Goal: Task Accomplishment & Management: Manage account settings

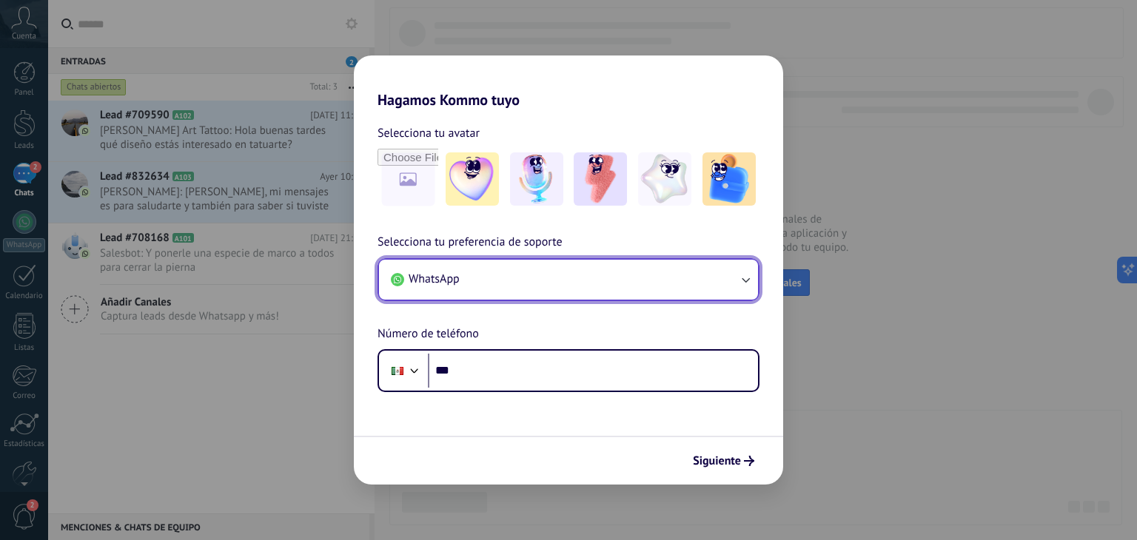
click at [749, 276] on icon "button" at bounding box center [745, 279] width 15 height 15
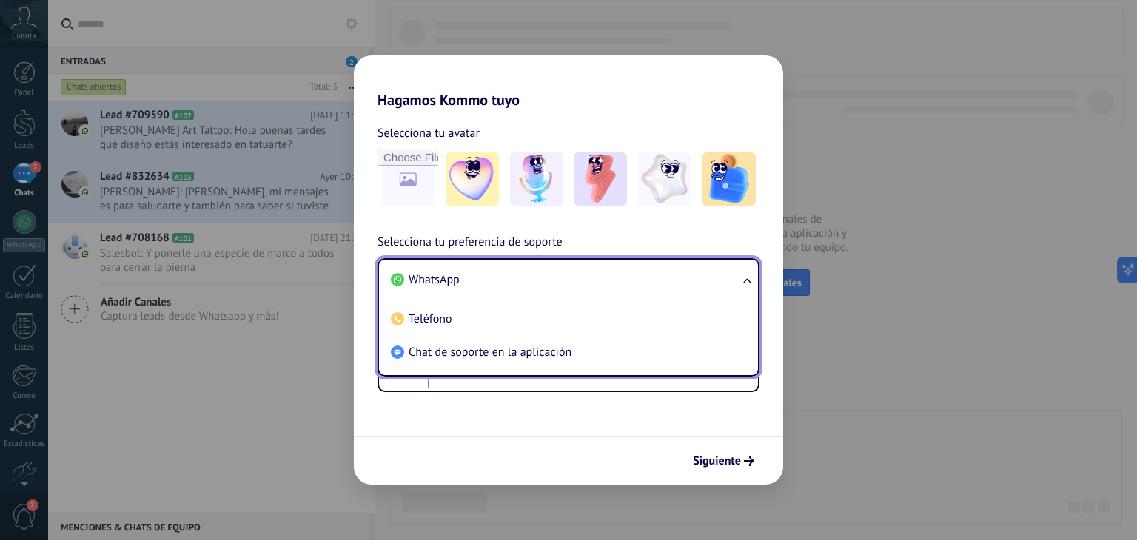
click at [749, 276] on ul "WhatsApp Teléfono Chat de soporte en la aplicación" at bounding box center [569, 317] width 382 height 118
click at [734, 279] on li "WhatsApp" at bounding box center [565, 280] width 361 height 33
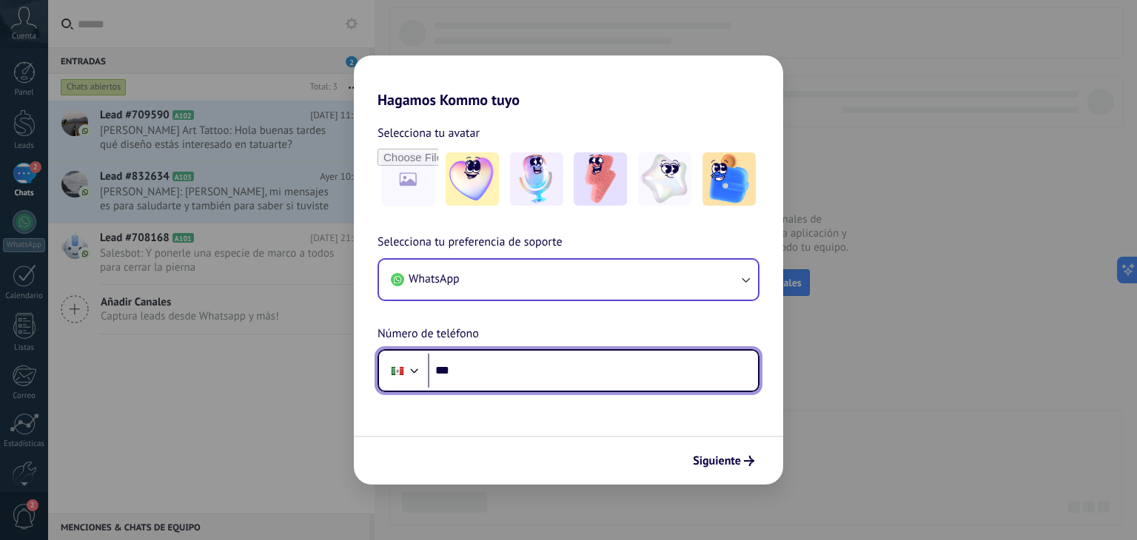
click at [630, 365] on input "***" at bounding box center [593, 371] width 330 height 34
type input "**********"
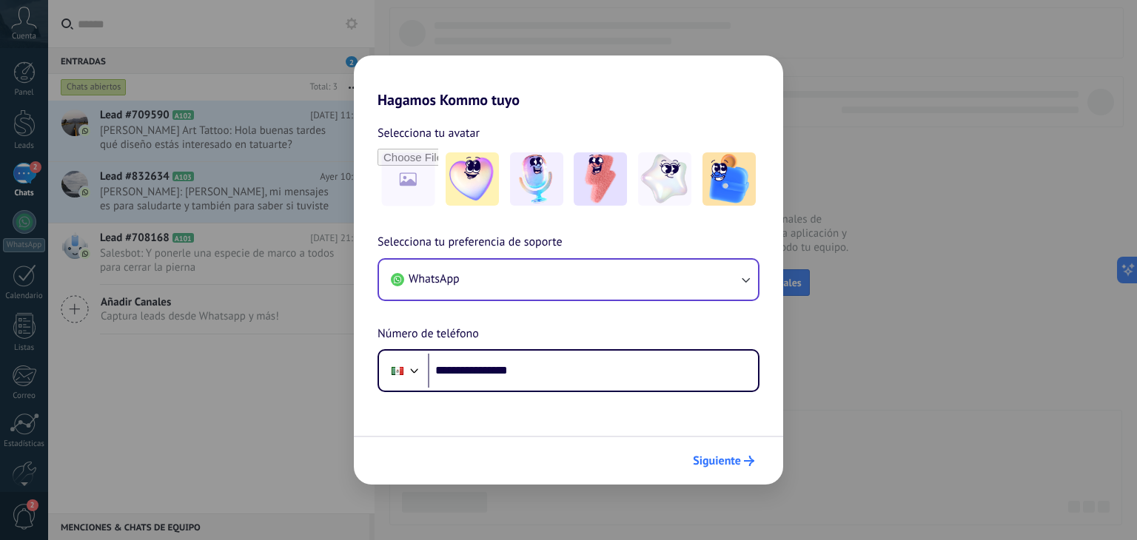
click at [726, 463] on span "Siguiente" at bounding box center [717, 461] width 48 height 10
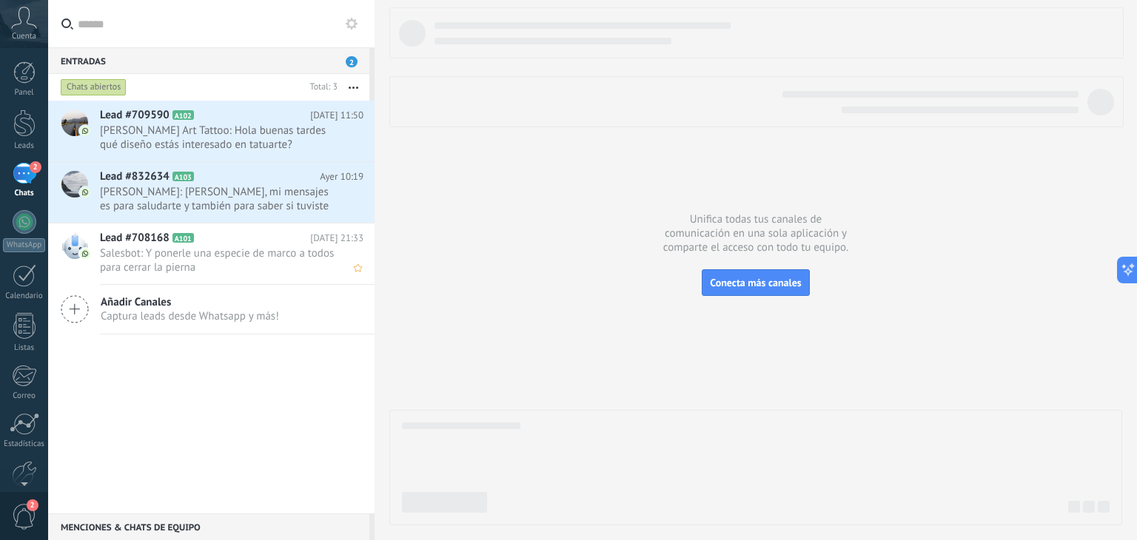
click at [225, 234] on h2 "Lead #708168 A101" at bounding box center [205, 238] width 210 height 15
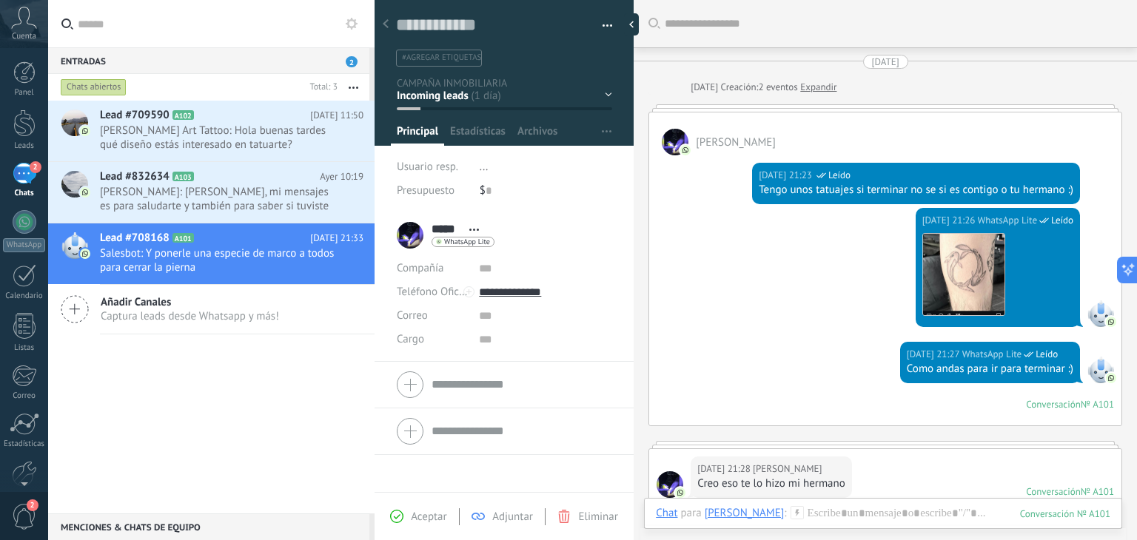
click at [1018, 258] on div "Descargar" at bounding box center [997, 274] width 151 height 83
click at [931, 252] on img at bounding box center [963, 274] width 81 height 81
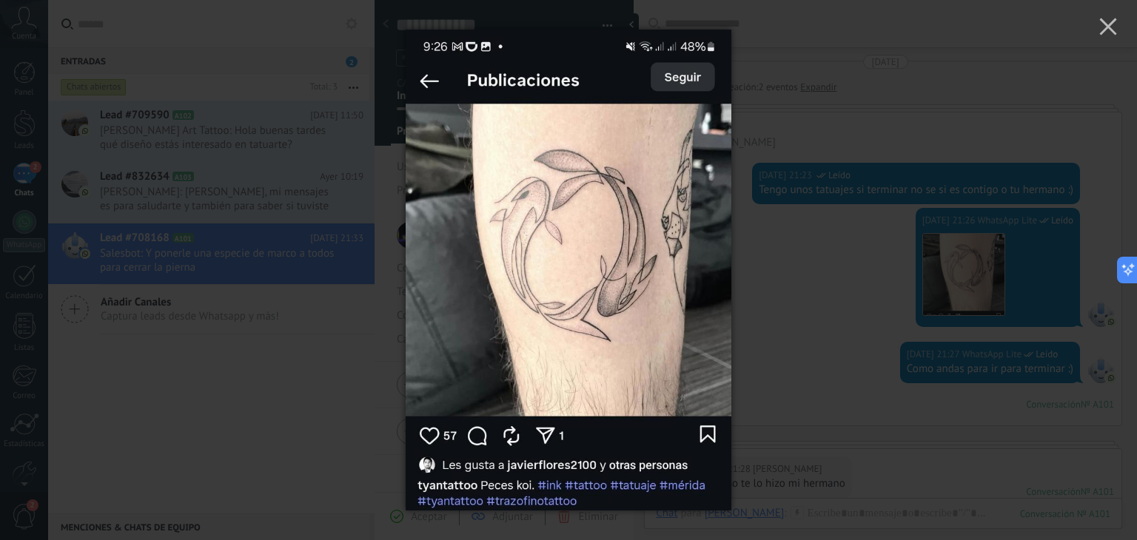
click at [823, 278] on div at bounding box center [568, 270] width 1137 height 540
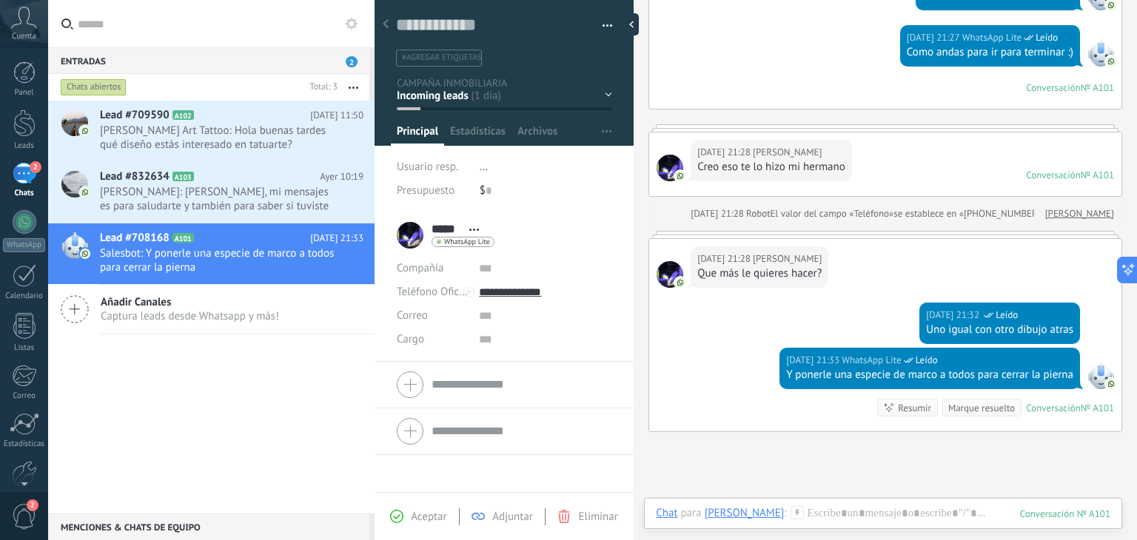
scroll to position [317, 0]
click at [853, 272] on div "[DATE] 21:28 [PERSON_NAME] más le quieres hacer?" at bounding box center [885, 271] width 472 height 64
click at [1056, 260] on div "[DATE] 21:28 [PERSON_NAME] más le quieres hacer?" at bounding box center [885, 271] width 472 height 64
click at [844, 232] on div at bounding box center [886, 234] width 474 height 7
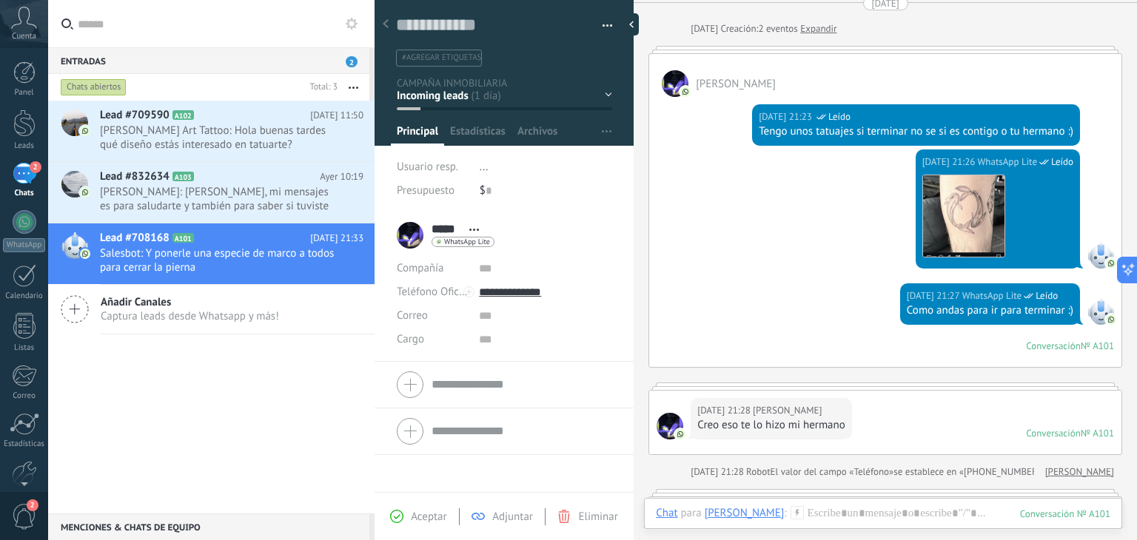
scroll to position [465, 0]
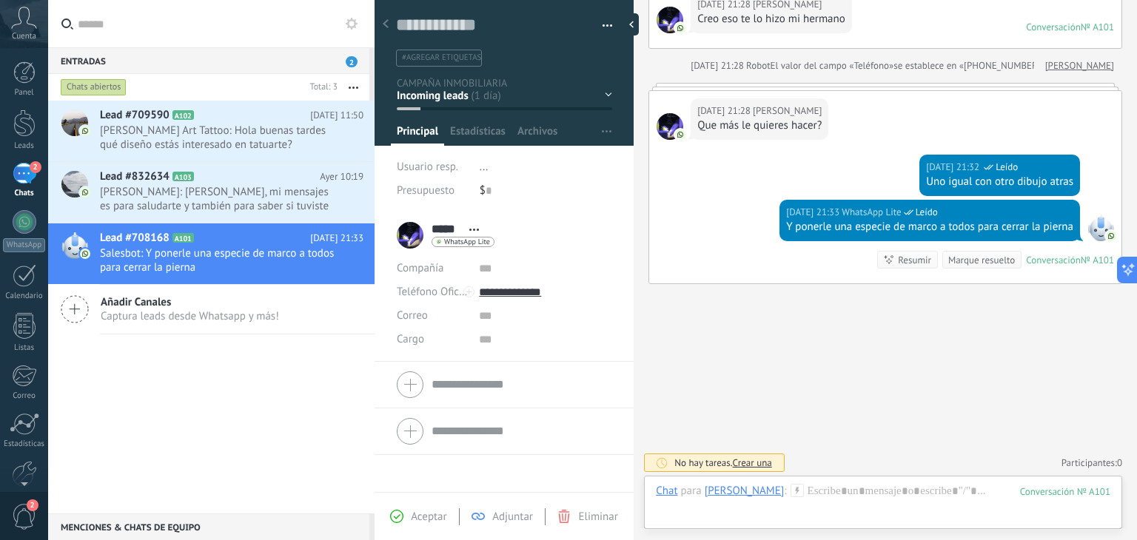
click at [729, 338] on div "Buscar Carga más [DATE] [DATE] Creación: 2 eventos Expandir [PERSON_NAME] [DATE…" at bounding box center [885, 39] width 503 height 1008
click at [719, 491] on div "[PERSON_NAME]" at bounding box center [745, 490] width 80 height 13
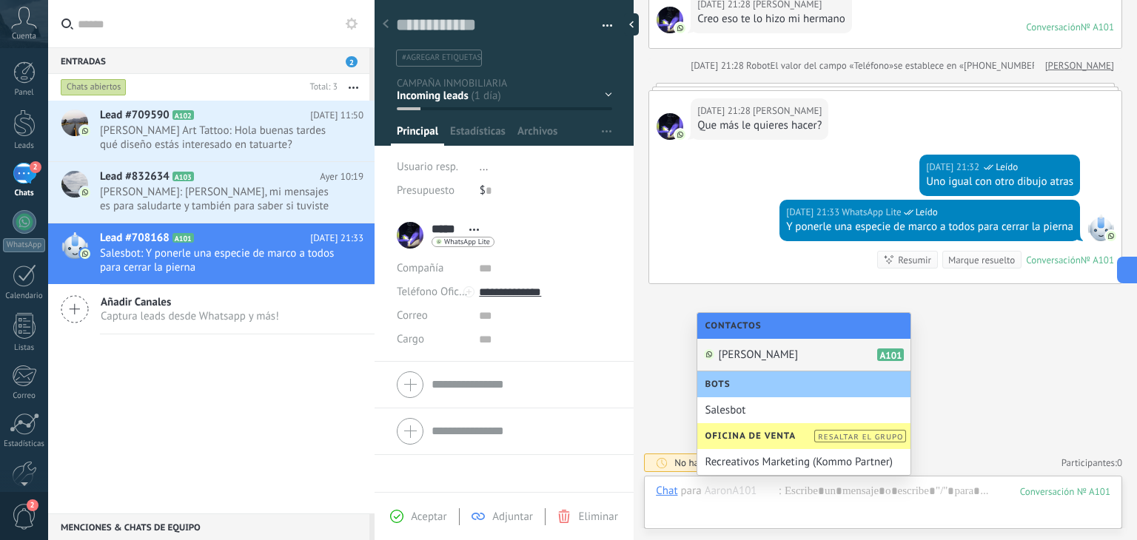
drag, startPoint x: 643, startPoint y: 323, endPoint x: 324, endPoint y: 294, distance: 319.7
click at [643, 323] on div "Buscar Carga más [DATE] [DATE] Creación: 2 eventos Expandir [PERSON_NAME] [DATE…" at bounding box center [885, 39] width 503 height 1008
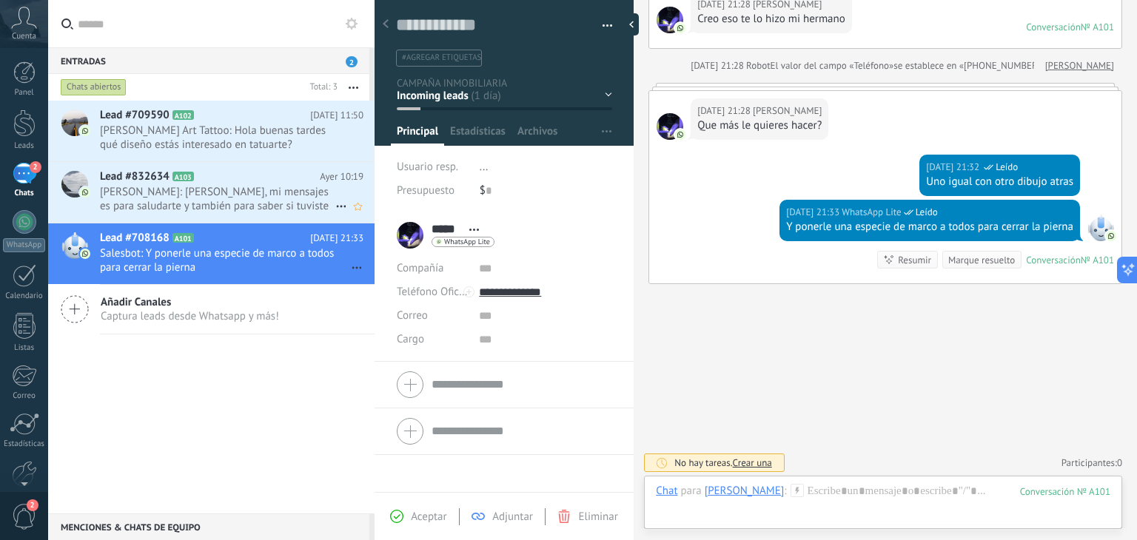
click at [258, 185] on span "[PERSON_NAME]: [PERSON_NAME], mi mensajes es para saludarte y también para sabe…" at bounding box center [217, 199] width 235 height 28
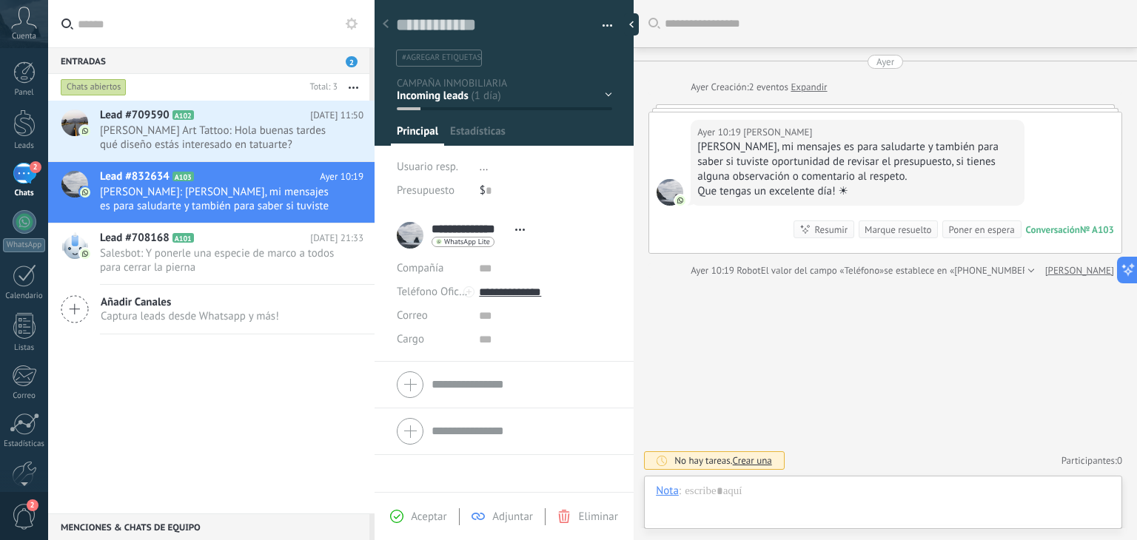
scroll to position [21, 0]
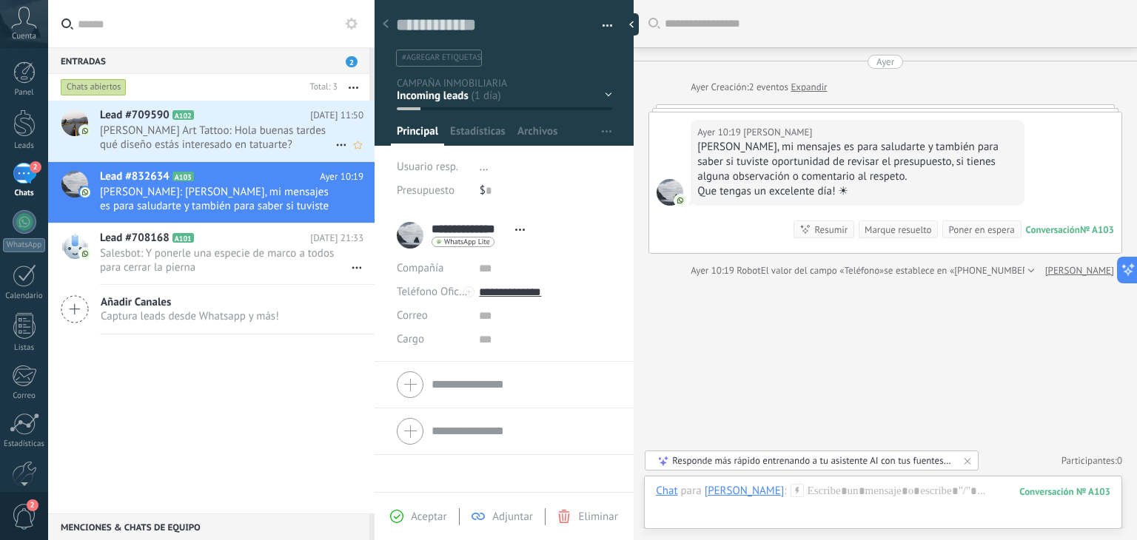
click at [235, 142] on span "[PERSON_NAME] Art Tattoo: Hola buenas tardes qué diseño estás interesado en tat…" at bounding box center [217, 138] width 235 height 28
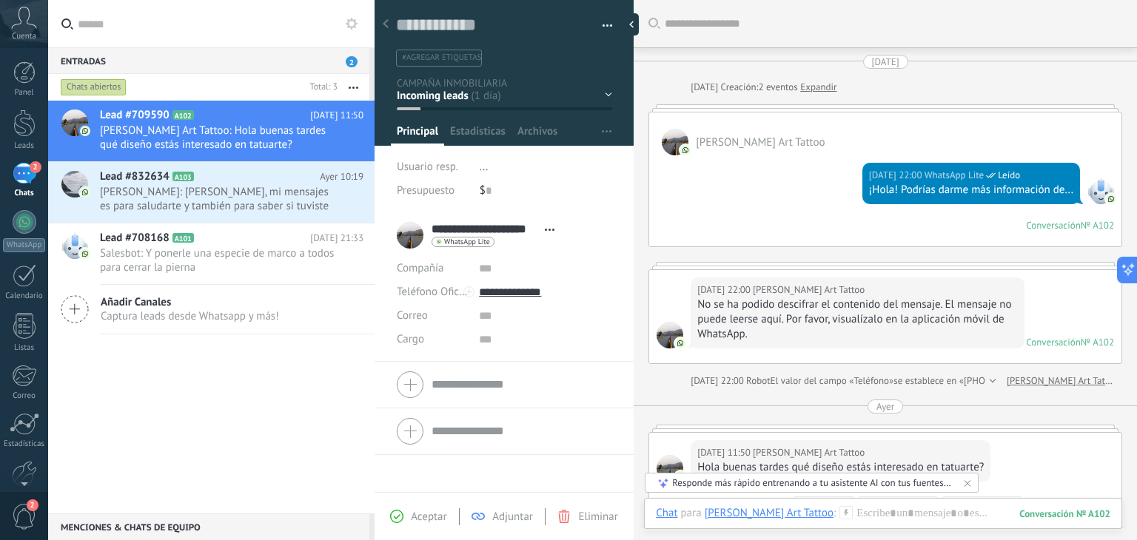
click at [902, 335] on div "No se ha podido descifrar el contenido del mensaje. El mensaje no puede leerse …" at bounding box center [857, 320] width 320 height 44
click at [118, 252] on span "Salesbot: Y ponerle una especie de marco a todos para cerrar la pierna" at bounding box center [217, 261] width 235 height 28
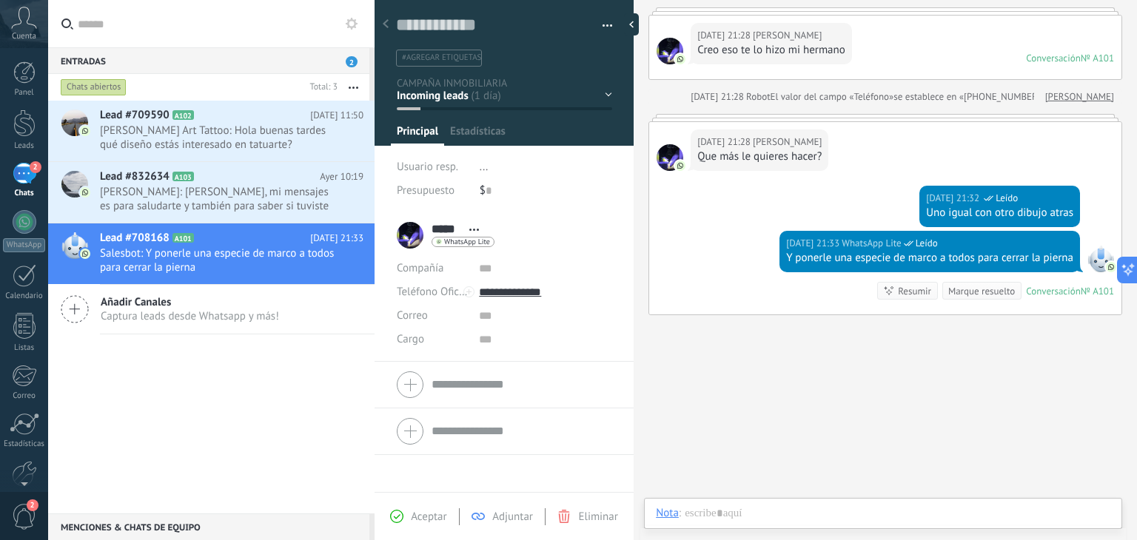
scroll to position [21, 0]
click at [24, 184] on div "2" at bounding box center [25, 173] width 24 height 21
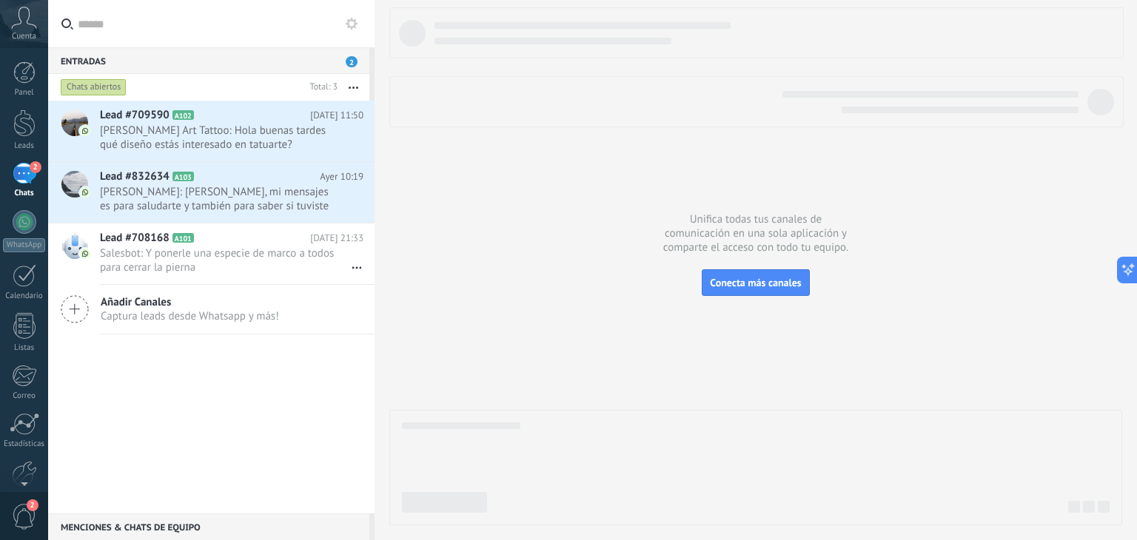
click at [248, 399] on div "Lead #709590 A102 [DATE] 11:50 [PERSON_NAME] Art Tattoo: Hola buenas tardes qué…" at bounding box center [211, 307] width 326 height 413
click at [231, 175] on h2 "Lead #832634 A103" at bounding box center [210, 177] width 220 height 15
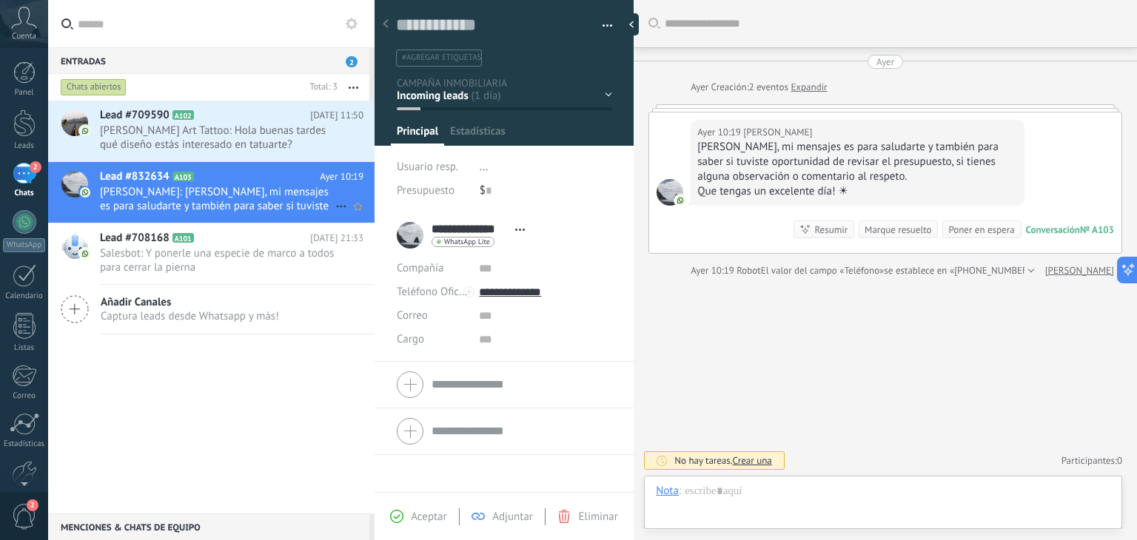
scroll to position [21, 0]
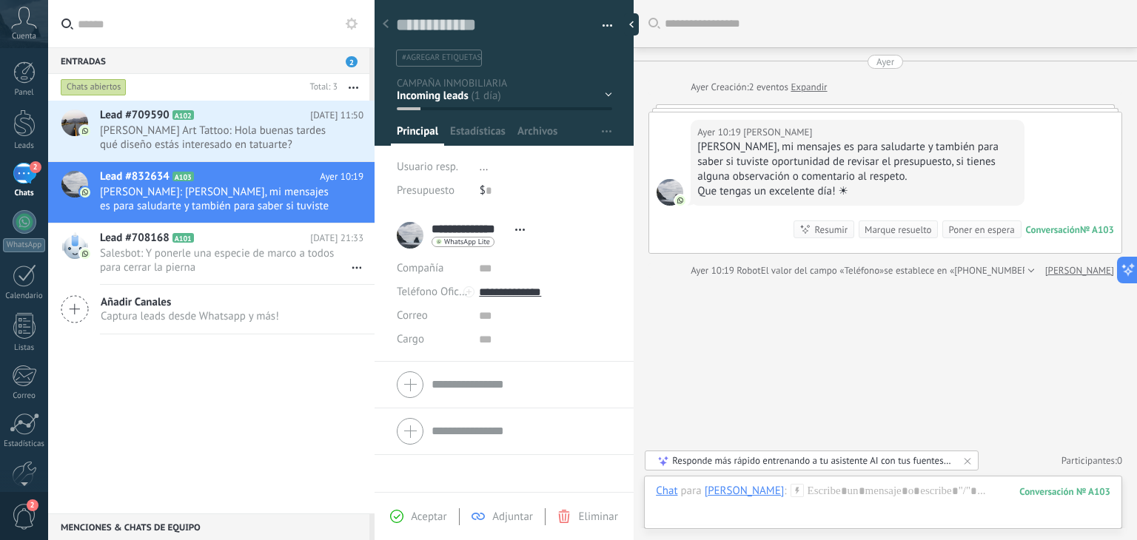
click at [30, 512] on span "2" at bounding box center [24, 517] width 25 height 26
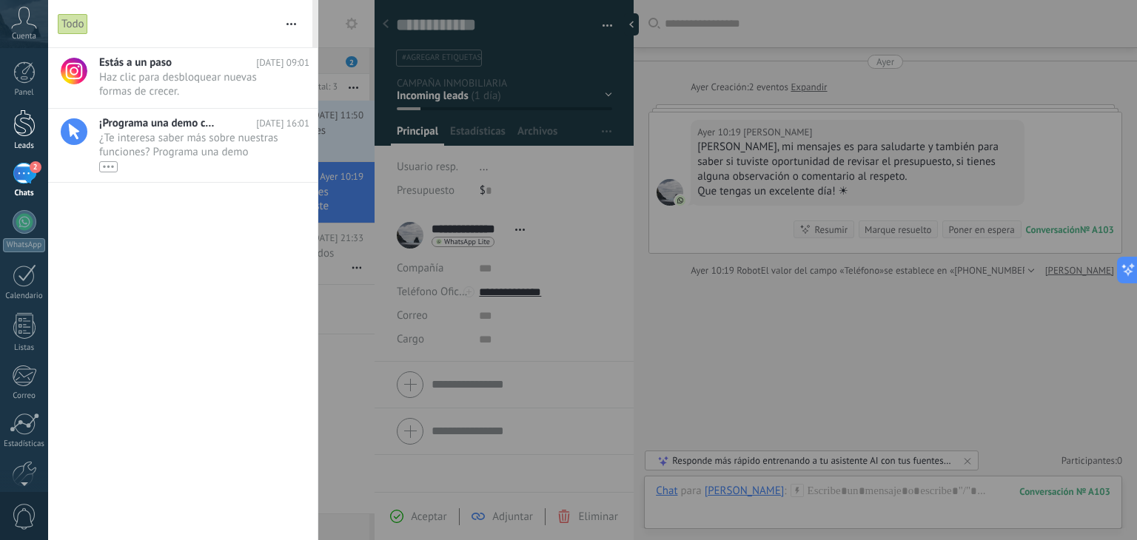
click at [23, 120] on div at bounding box center [24, 123] width 22 height 27
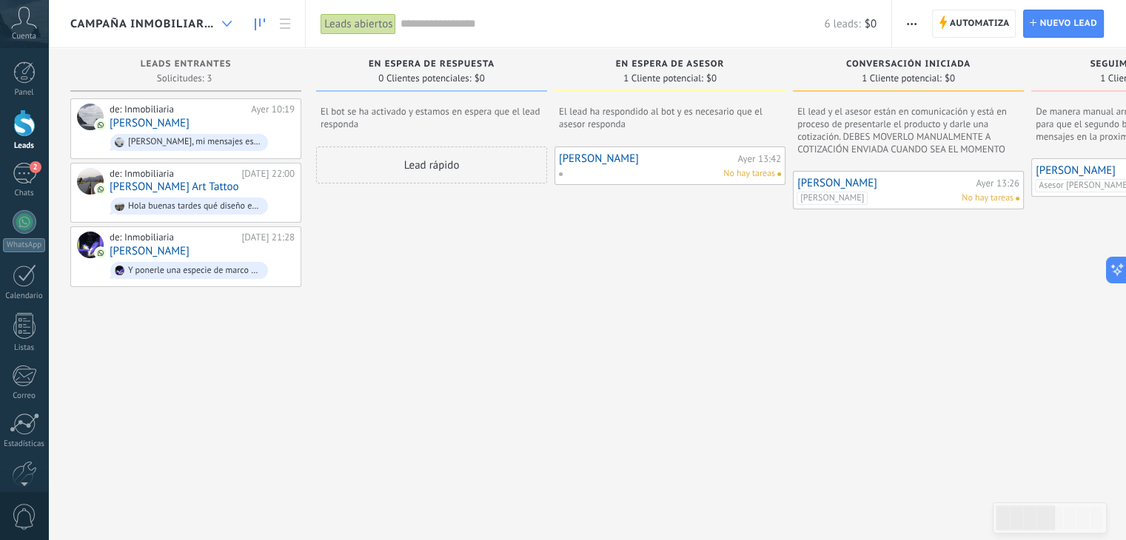
click at [231, 30] on div at bounding box center [227, 24] width 24 height 29
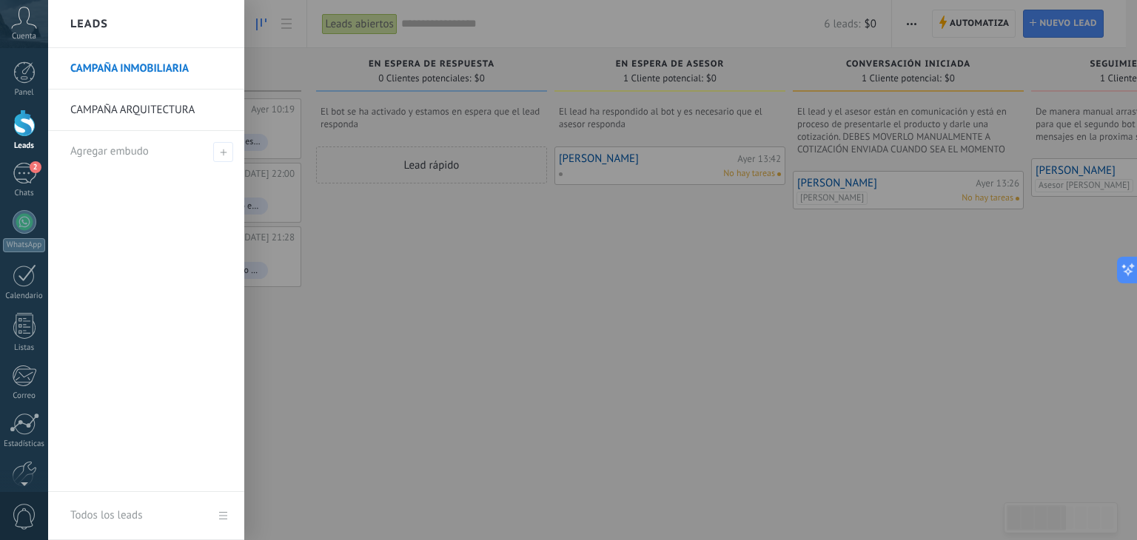
click at [196, 113] on link "CAMPAÑA ARQUITECTURA" at bounding box center [149, 110] width 159 height 41
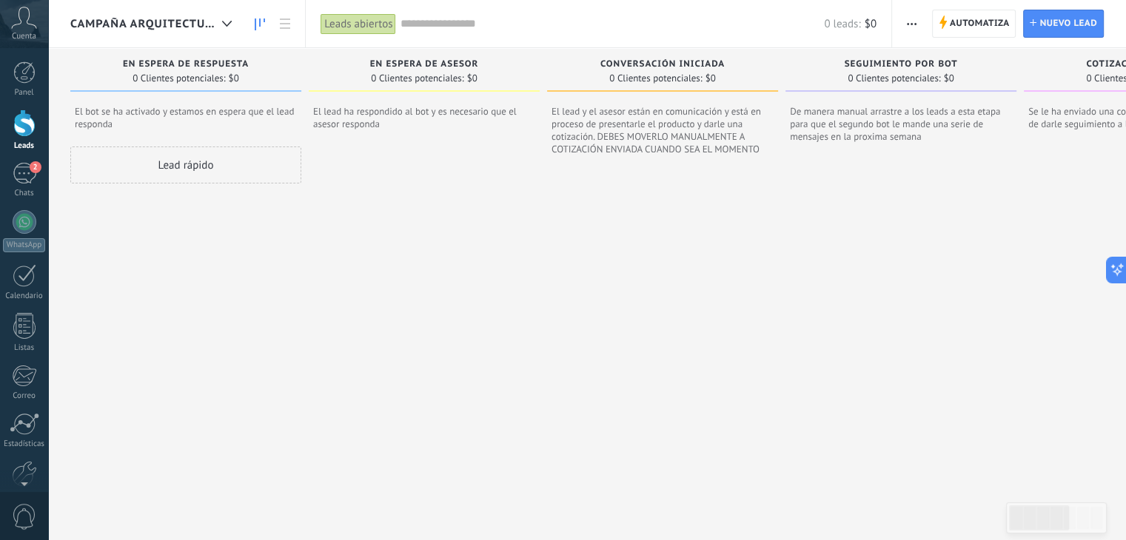
click at [263, 19] on icon at bounding box center [260, 25] width 10 height 12
click at [267, 22] on link at bounding box center [259, 24] width 25 height 29
click at [288, 27] on icon at bounding box center [285, 24] width 10 height 10
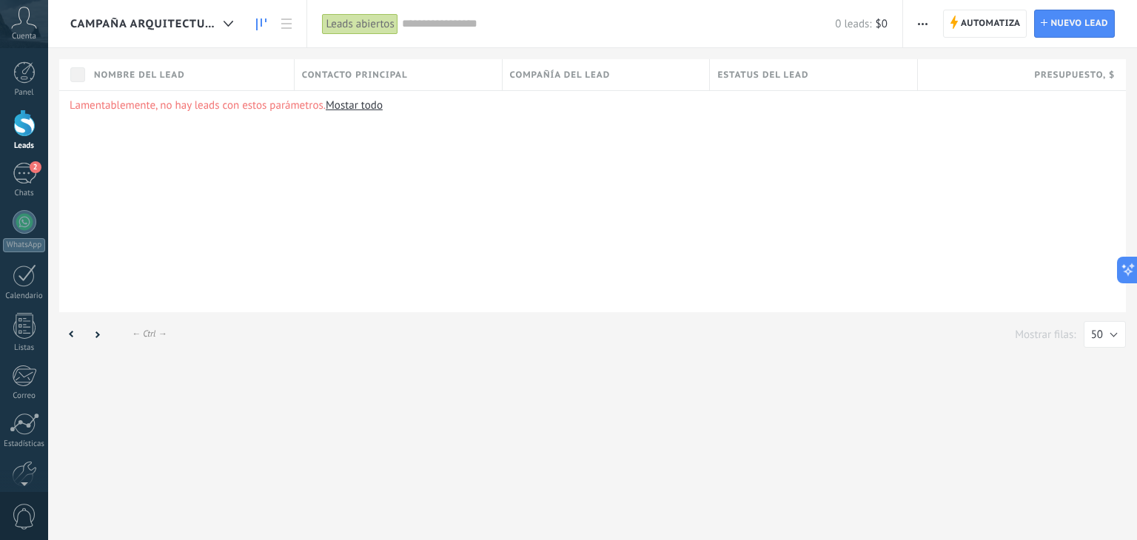
click at [262, 31] on link at bounding box center [261, 24] width 25 height 29
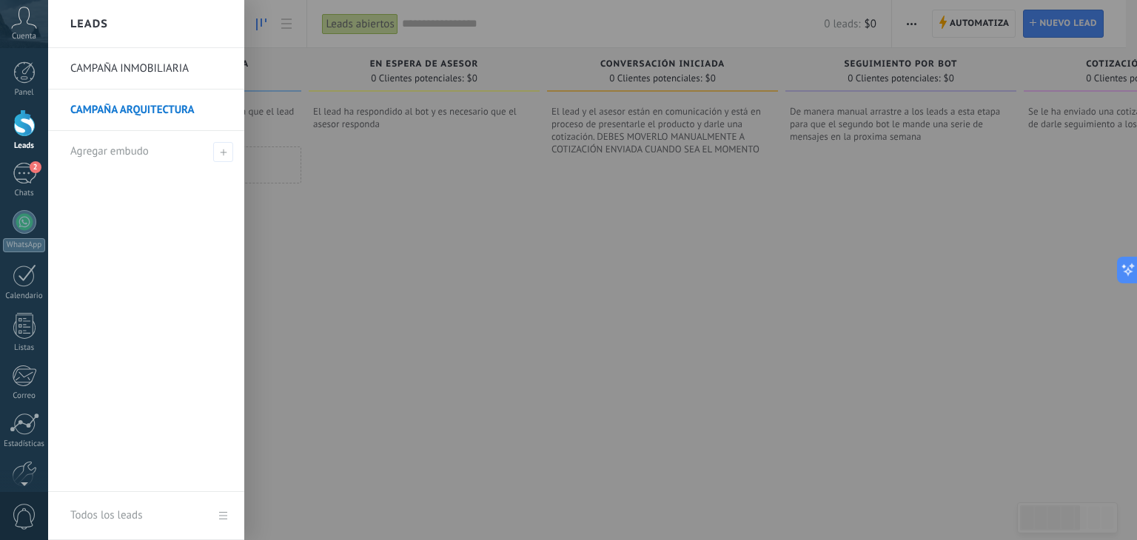
click at [135, 70] on link "CAMPAÑA INMOBILIARIA" at bounding box center [149, 68] width 159 height 41
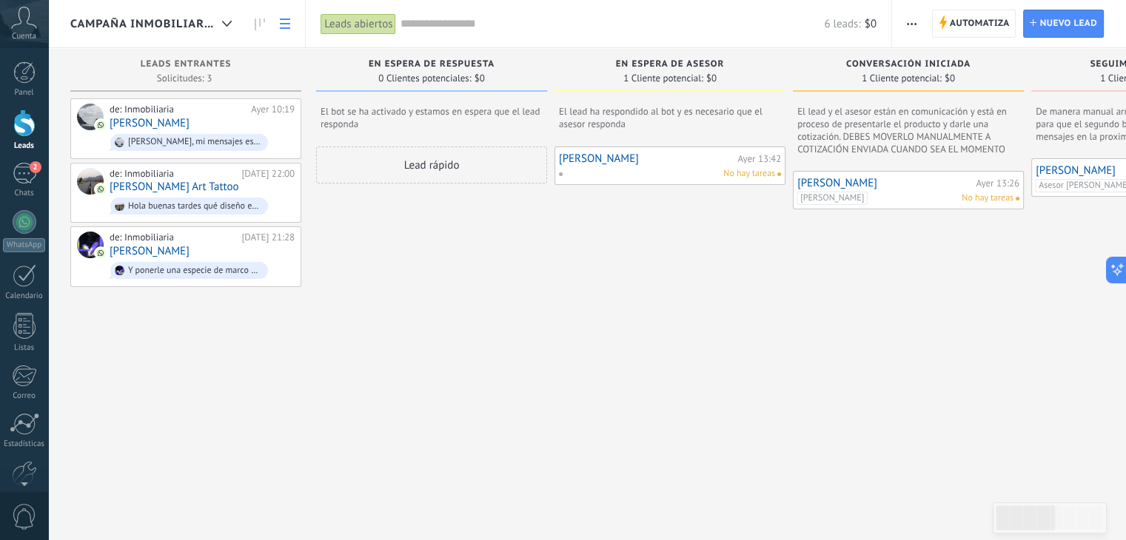
click at [281, 24] on icon at bounding box center [285, 24] width 10 height 10
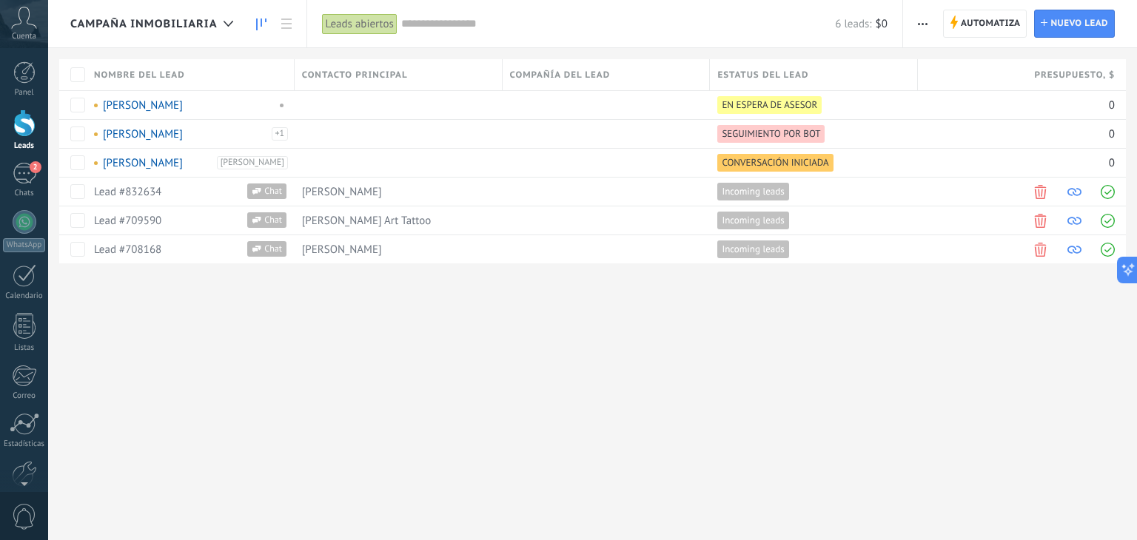
click at [258, 31] on link at bounding box center [261, 24] width 25 height 29
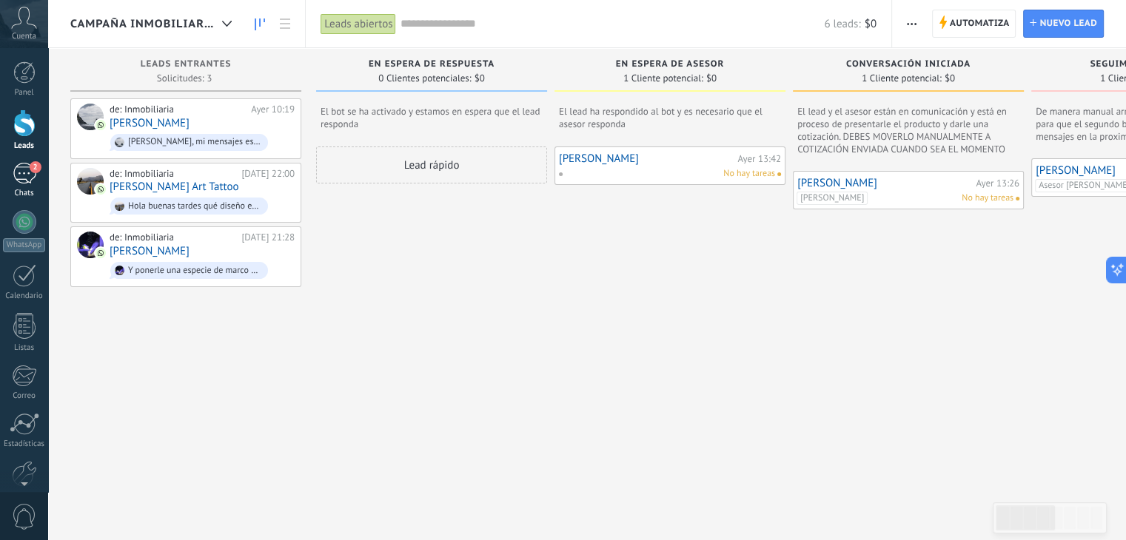
click at [22, 172] on div "2" at bounding box center [25, 173] width 24 height 21
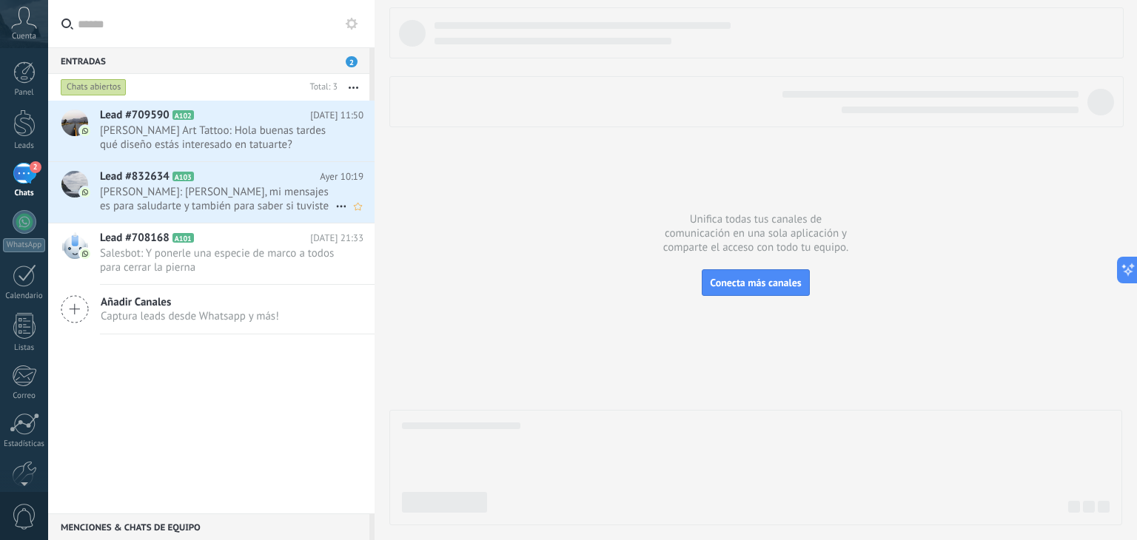
click at [237, 196] on span "[PERSON_NAME]: [PERSON_NAME], mi mensajes es para saludarte y también para sabe…" at bounding box center [217, 199] width 235 height 28
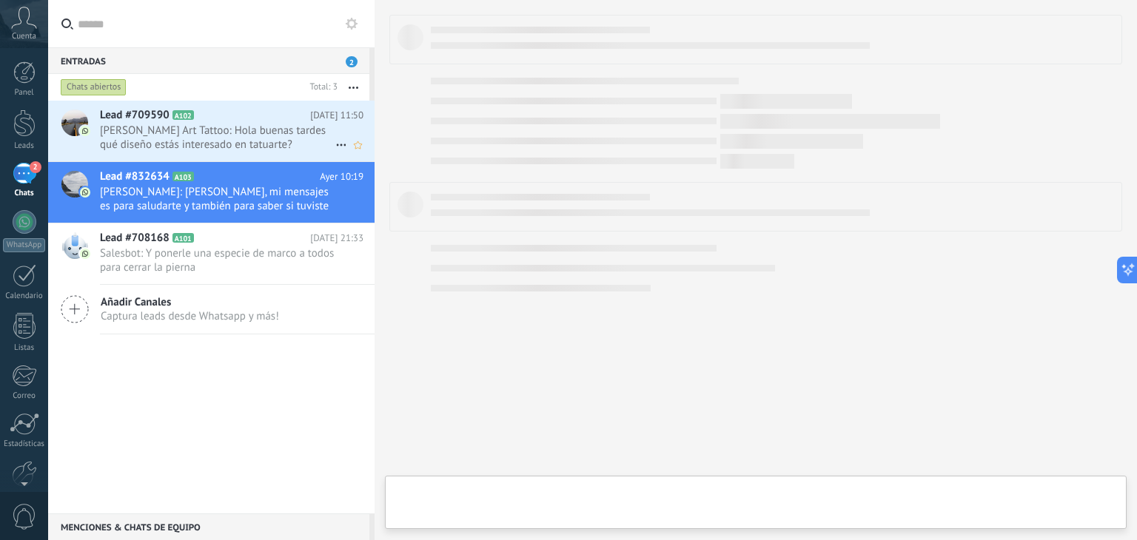
scroll to position [21, 0]
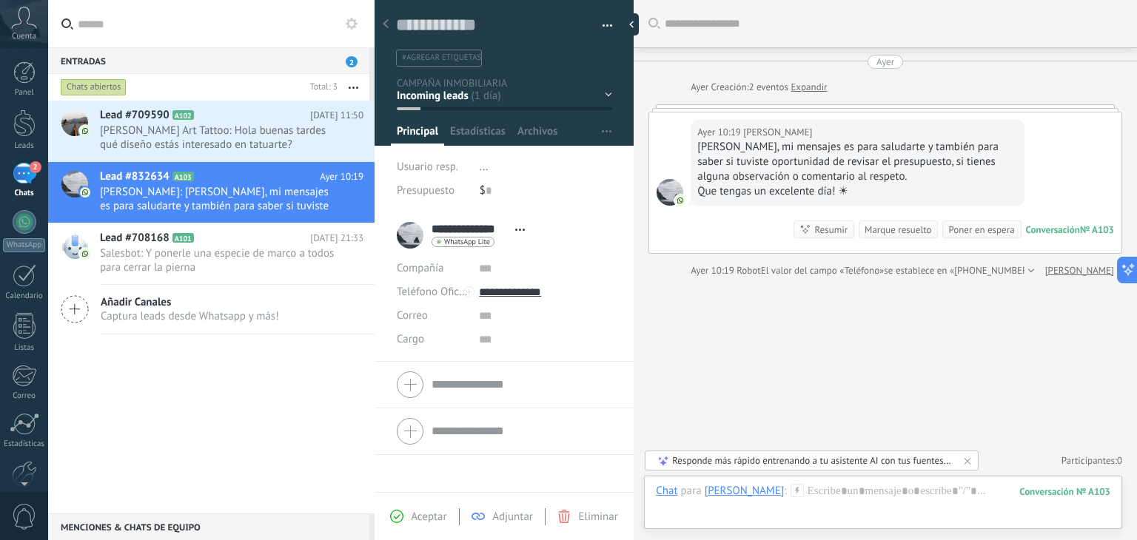
click at [390, 25] on div at bounding box center [385, 24] width 21 height 29
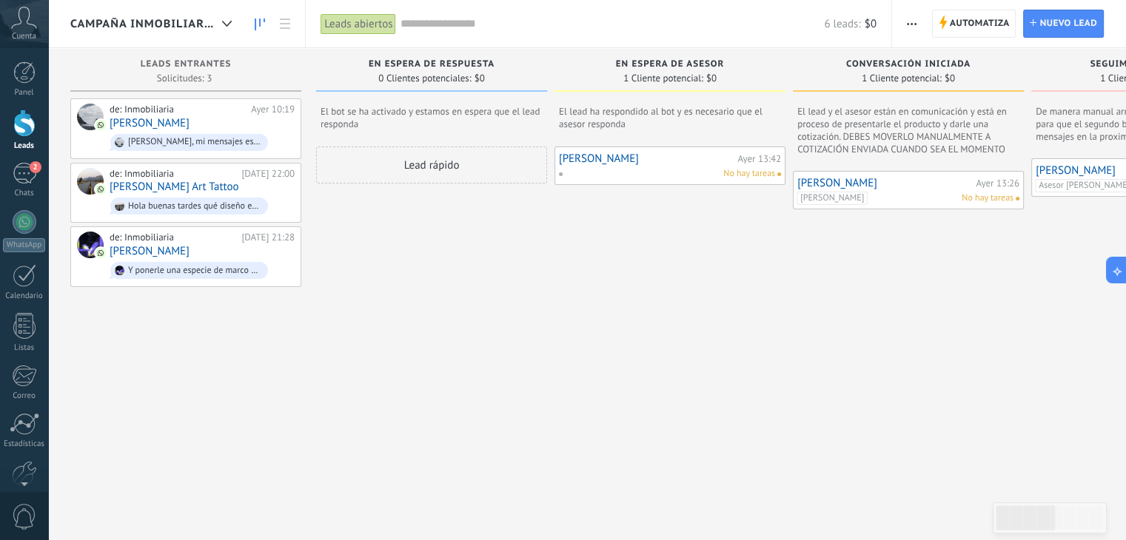
click at [381, 283] on div "Lead rápido" at bounding box center [431, 333] width 231 height 372
click at [18, 172] on div "2" at bounding box center [25, 173] width 24 height 21
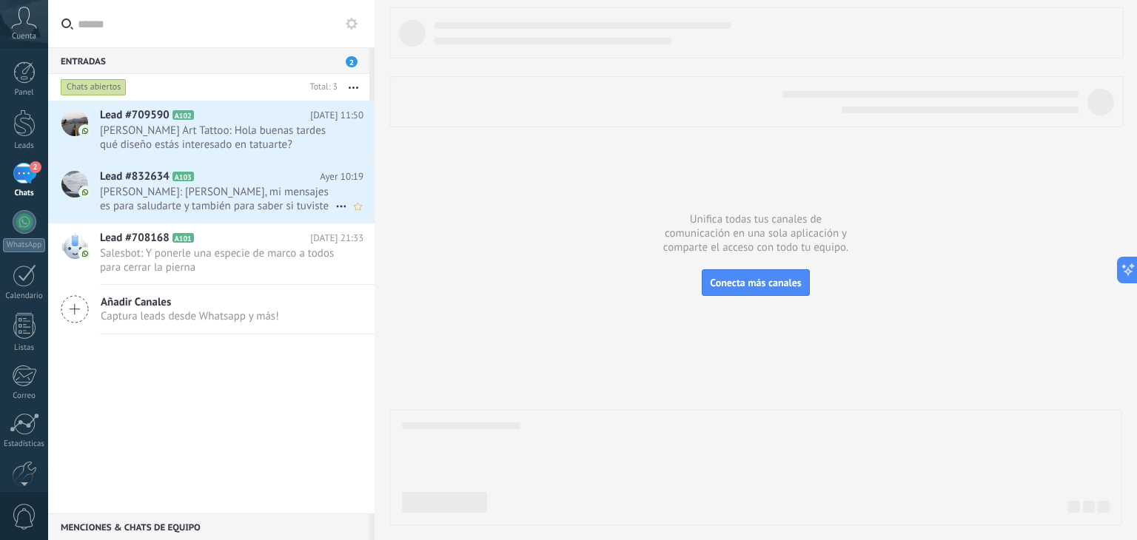
click at [234, 184] on h2 "Lead #832634 A103" at bounding box center [210, 177] width 220 height 15
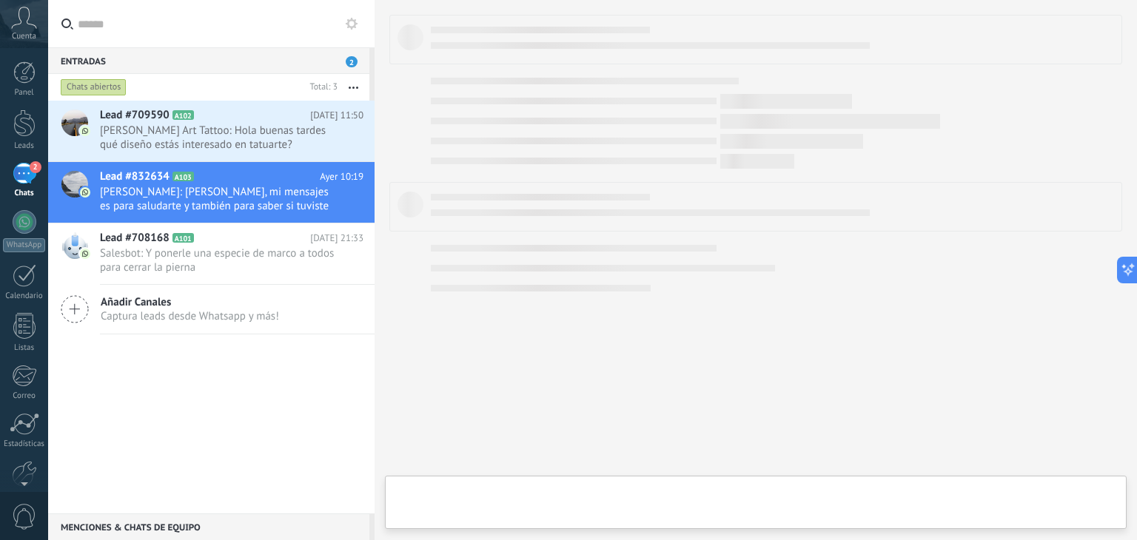
scroll to position [21, 0]
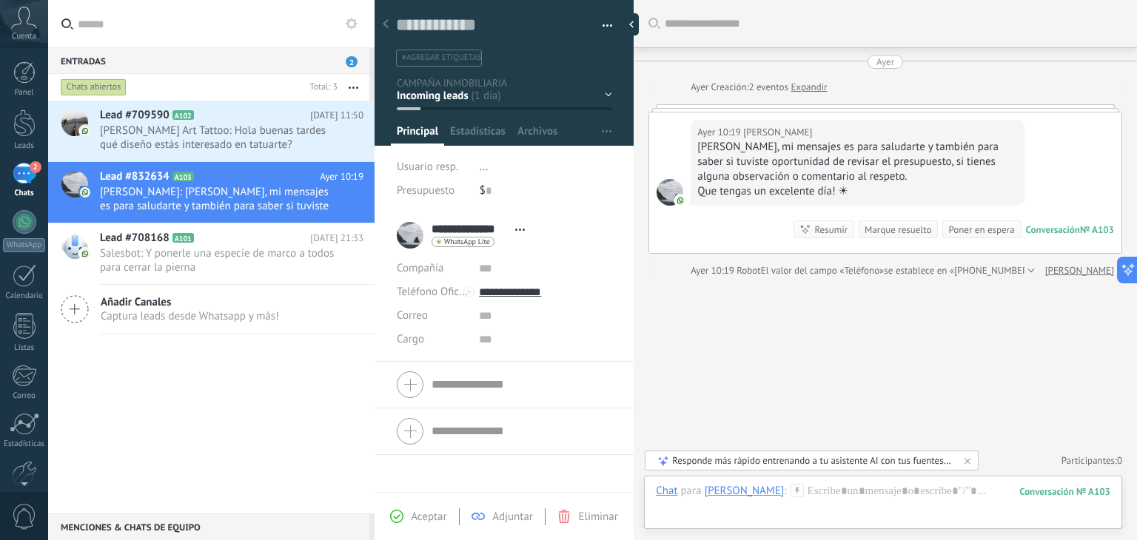
click at [0, 0] on div "EN ESPERA DE RESPUESTA EN ESPERA DE ASESOR CONVERSACIÓN INICIADA SEGUIMIENTO PO…" at bounding box center [0, 0] width 0 height 0
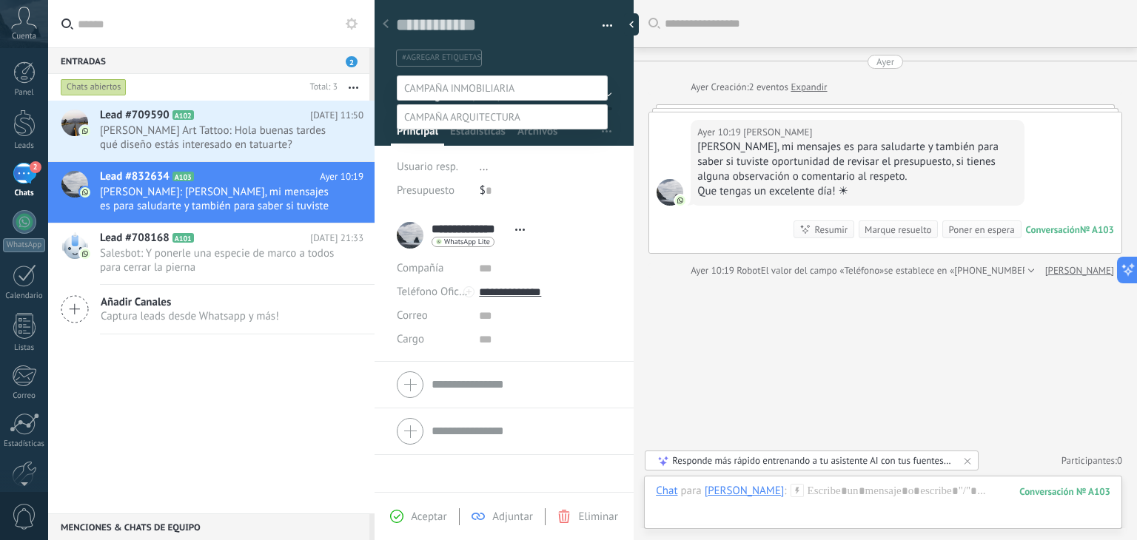
click at [601, 26] on div at bounding box center [592, 270] width 1089 height 540
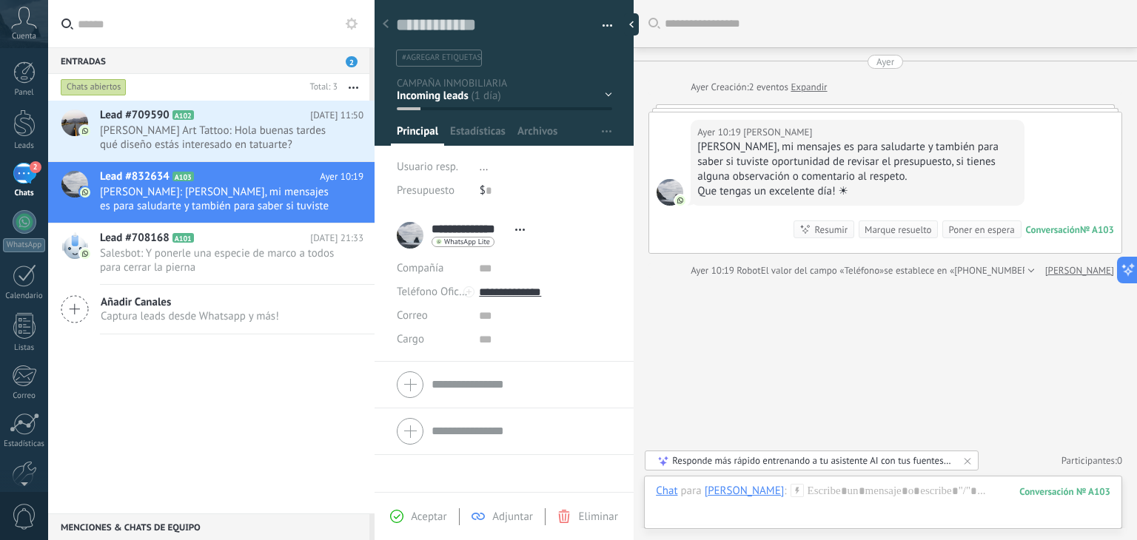
click at [601, 26] on button "button" at bounding box center [602, 26] width 21 height 22
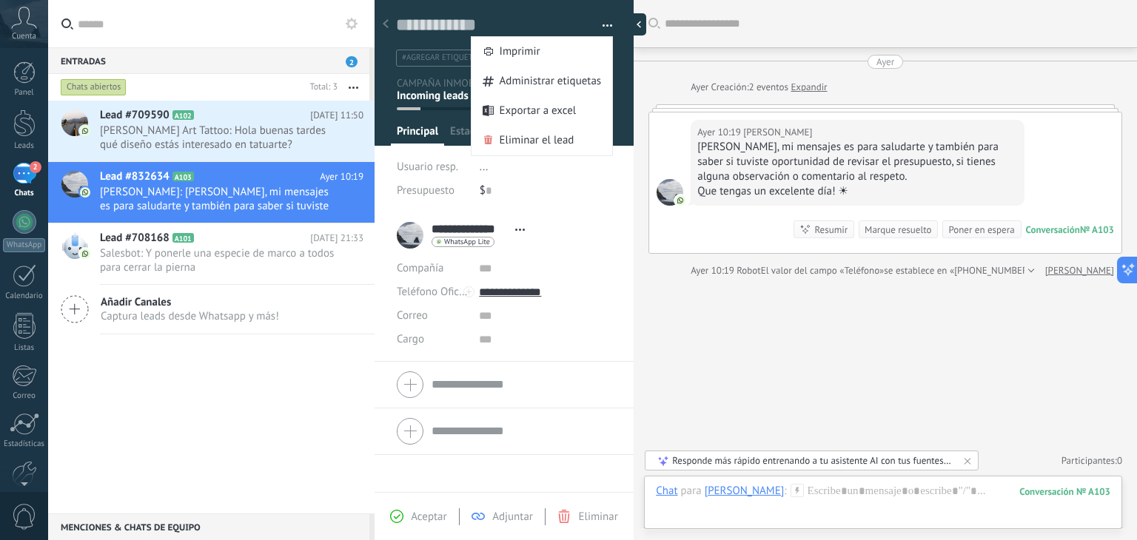
click at [634, 24] on div at bounding box center [635, 24] width 22 height 22
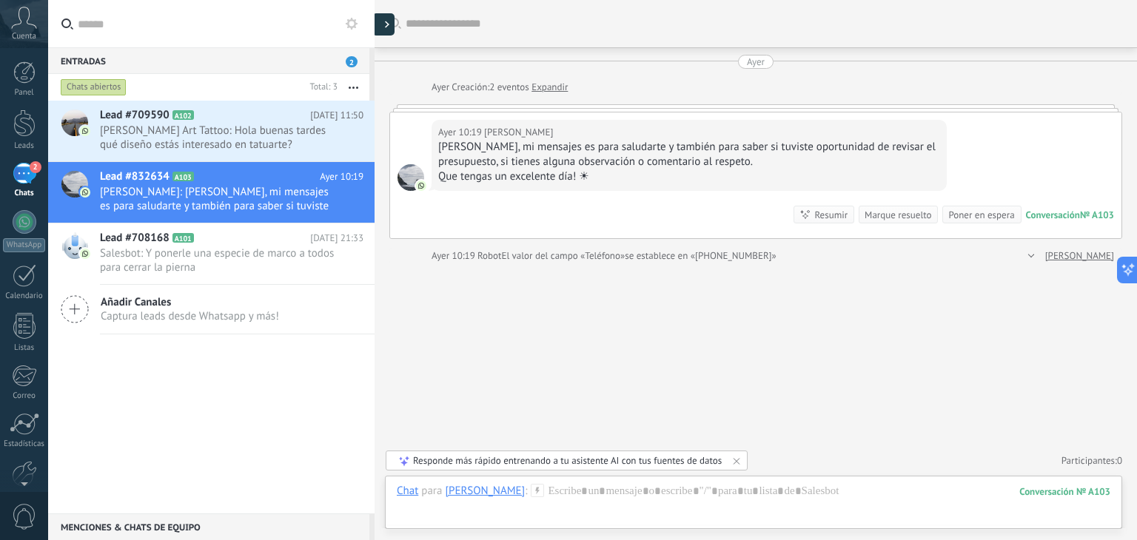
click at [381, 30] on div at bounding box center [383, 24] width 22 height 22
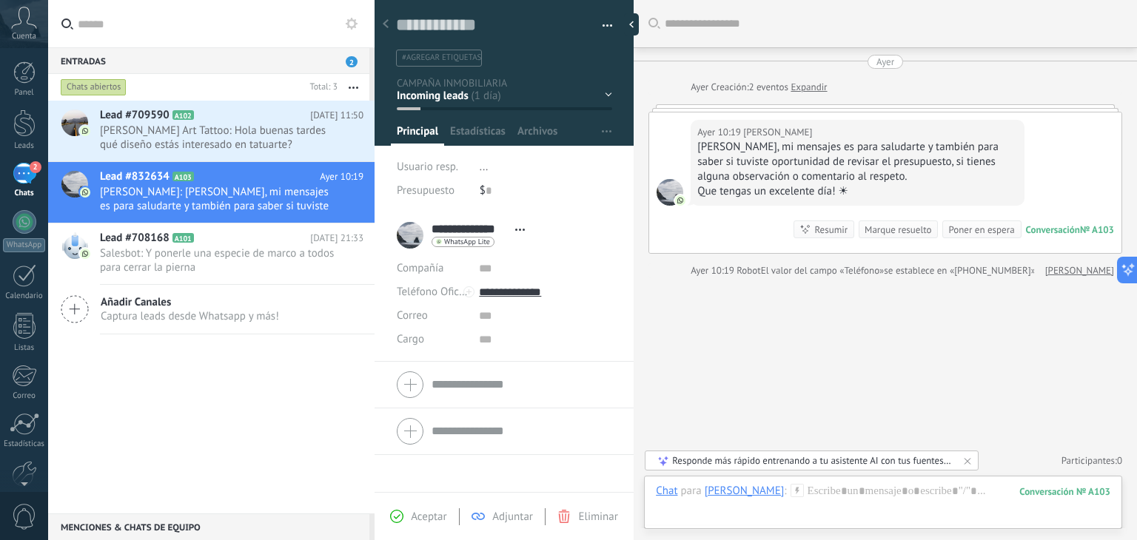
scroll to position [21, 0]
click at [288, 139] on span "[PERSON_NAME] Art Tattoo: Hola buenas tardes qué diseño estás interesado en tat…" at bounding box center [217, 138] width 235 height 28
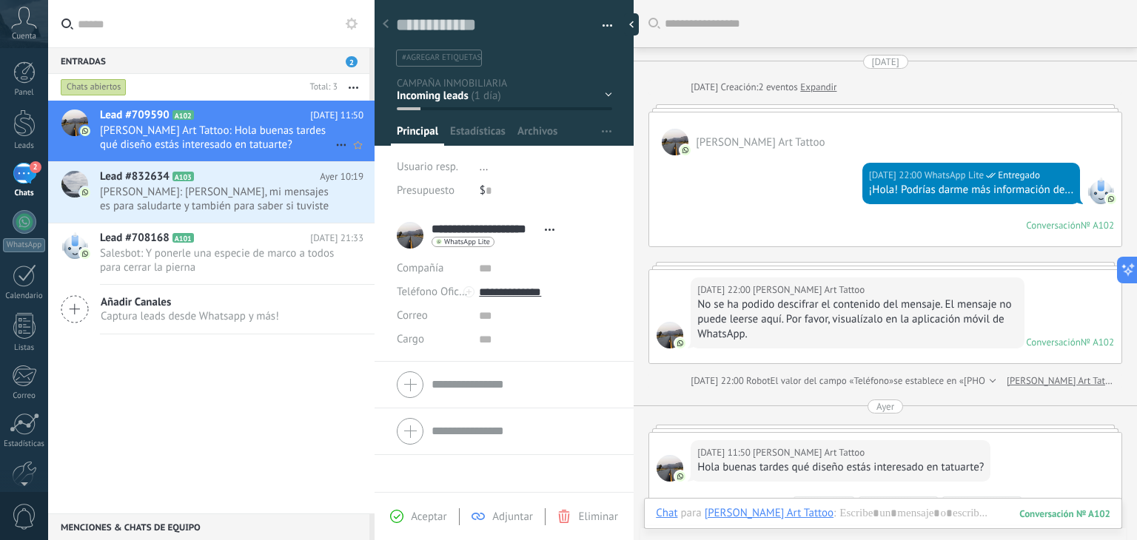
scroll to position [232, 0]
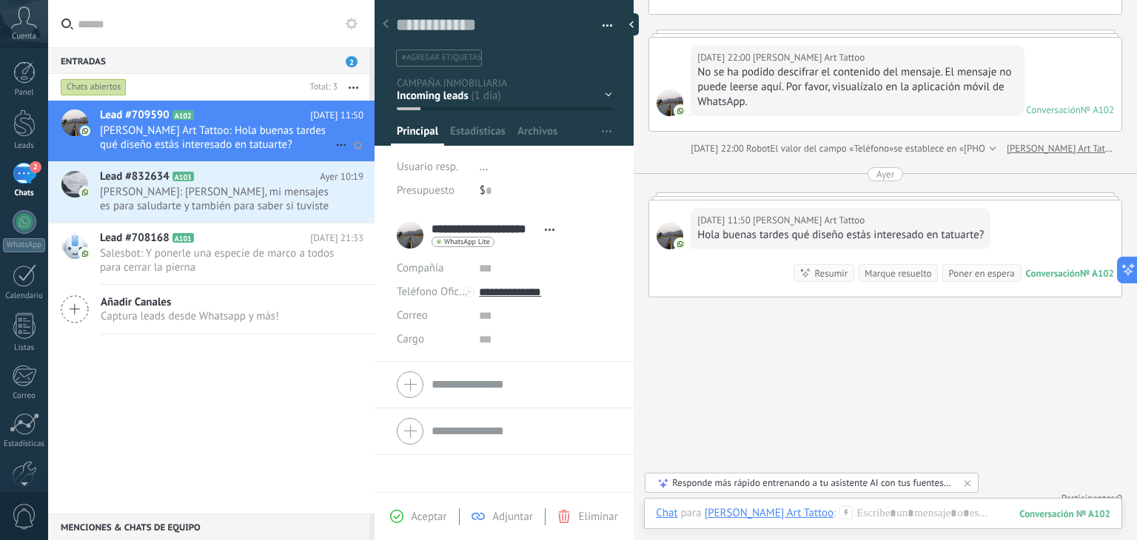
click at [234, 138] on span "[PERSON_NAME] Art Tattoo: Hola buenas tardes qué diseño estás interesado en tat…" at bounding box center [217, 138] width 235 height 28
click at [236, 183] on h2 "Lead #832634 A103" at bounding box center [210, 177] width 220 height 15
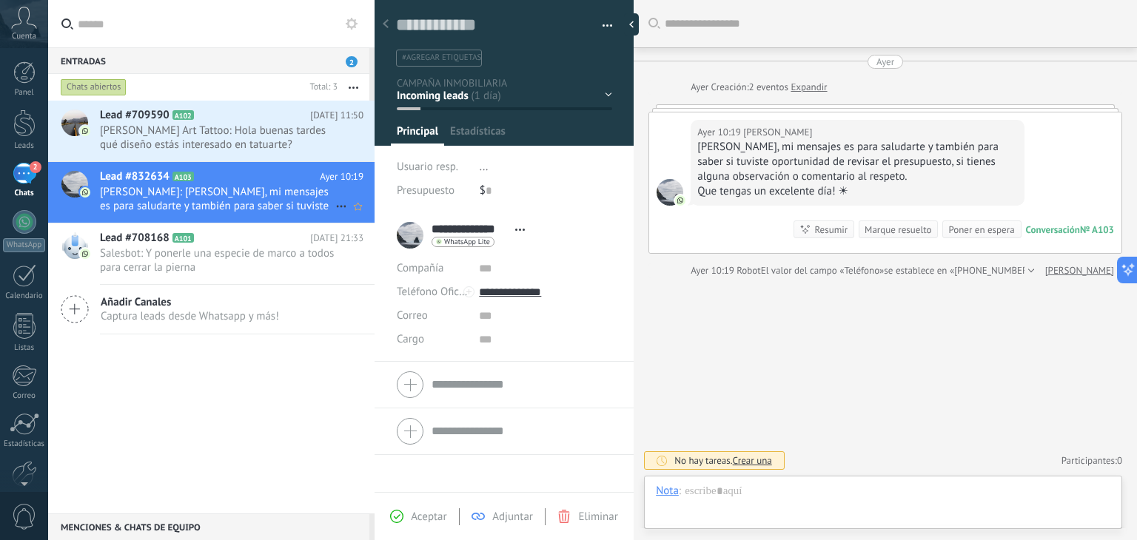
scroll to position [21, 0]
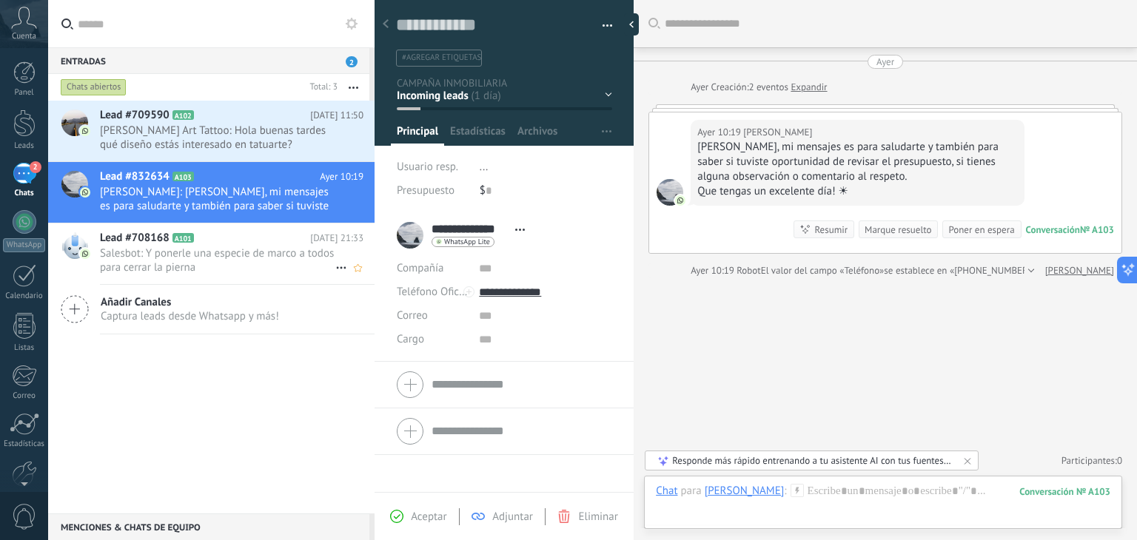
click at [213, 259] on span "Salesbot: Y ponerle una especie de marco a todos para cerrar la pierna" at bounding box center [217, 261] width 235 height 28
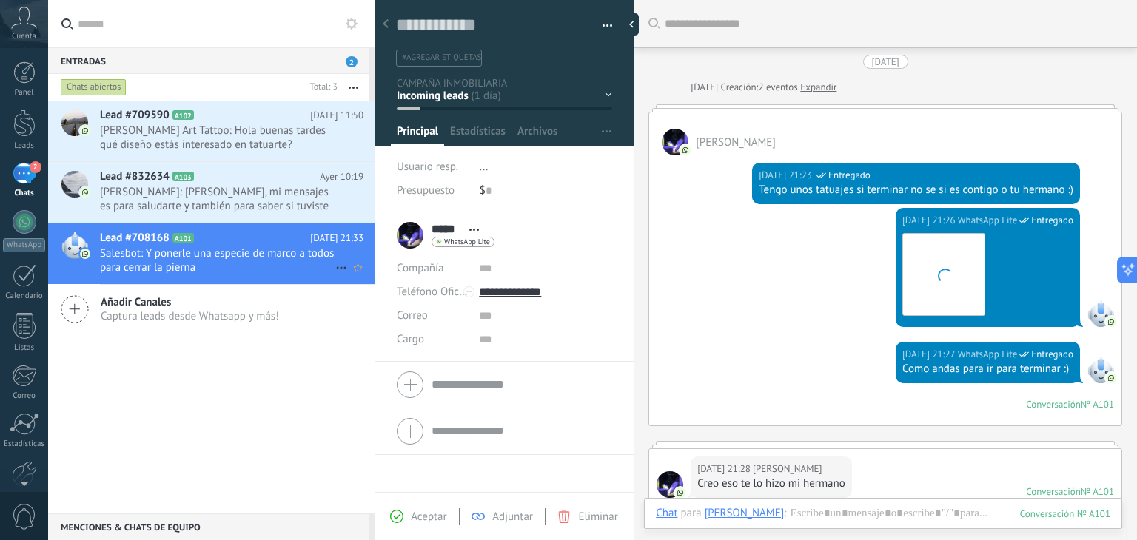
scroll to position [434, 0]
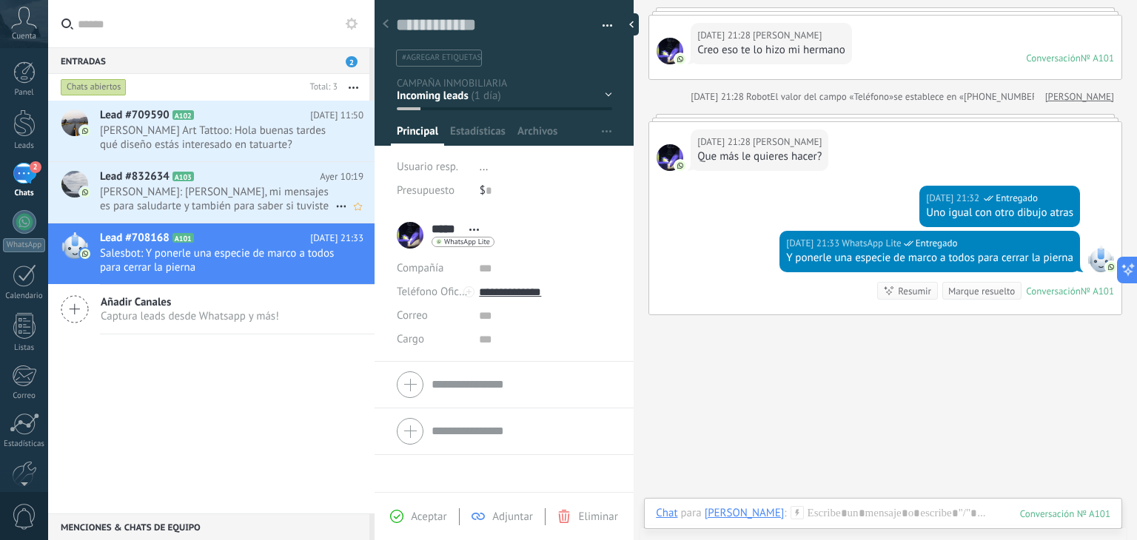
click at [223, 209] on span "[PERSON_NAME]: [PERSON_NAME], mi mensajes es para saludarte y también para sabe…" at bounding box center [217, 199] width 235 height 28
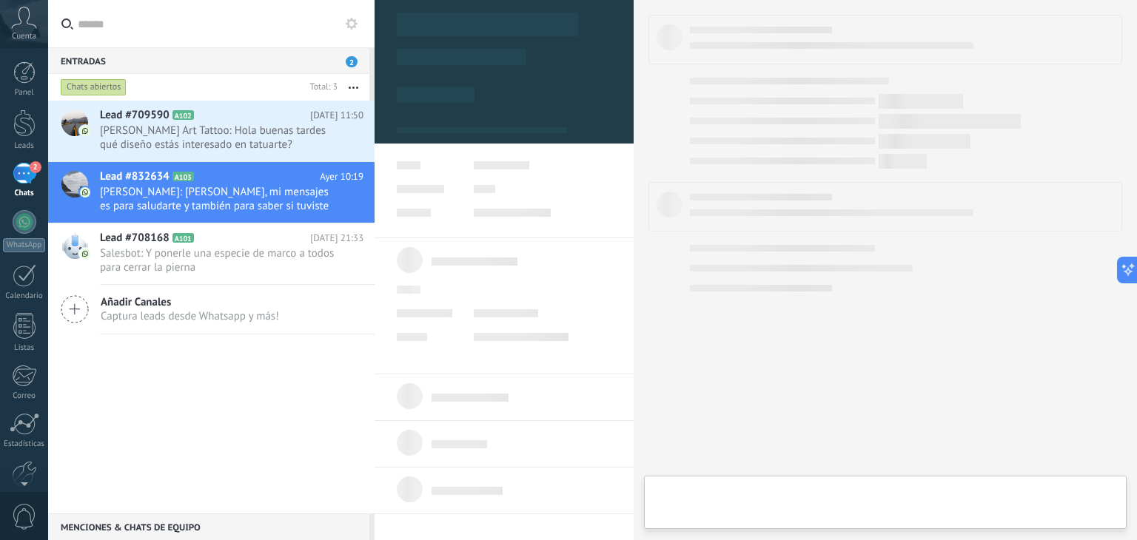
type textarea "**********"
